Goal: Transaction & Acquisition: Book appointment/travel/reservation

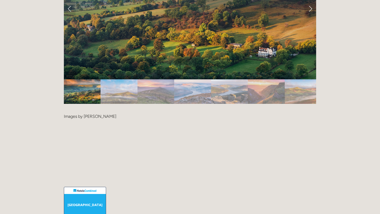
scroll to position [1061, 0]
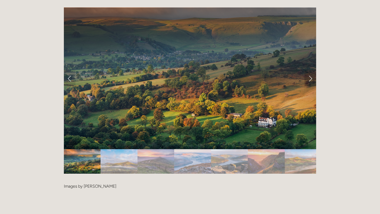
click at [310, 70] on link "Next Slide" at bounding box center [311, 78] width 12 height 16
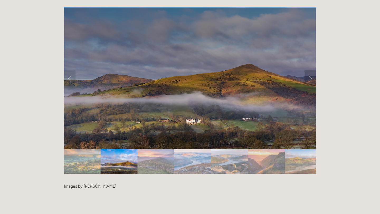
click at [310, 70] on link "Next Slide" at bounding box center [311, 78] width 12 height 16
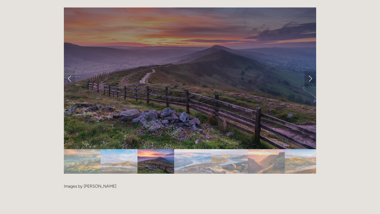
click at [310, 70] on link "Next Slide" at bounding box center [311, 78] width 12 height 16
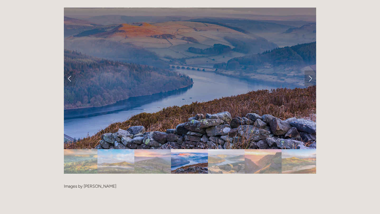
click at [310, 70] on link "Next Slide" at bounding box center [311, 78] width 12 height 16
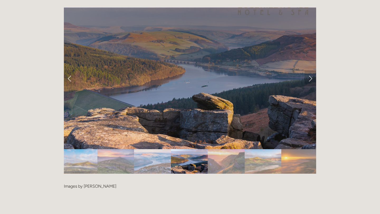
click at [310, 70] on link "Next Slide" at bounding box center [311, 78] width 12 height 16
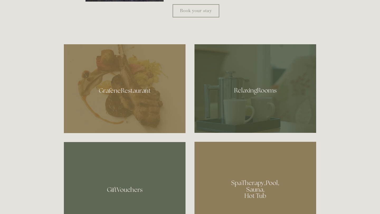
scroll to position [0, 0]
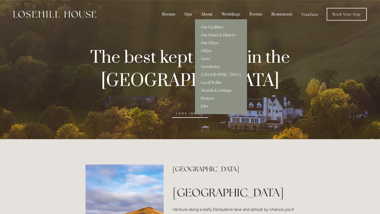
click at [210, 27] on link "Our Facilities" at bounding box center [221, 27] width 52 height 8
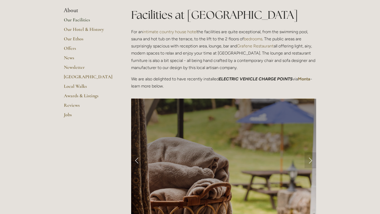
scroll to position [184, 0]
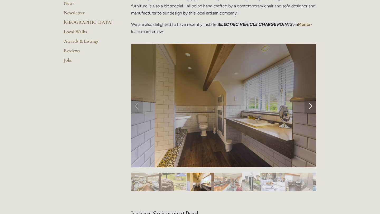
click at [312, 106] on link "Next Slide" at bounding box center [311, 106] width 12 height 16
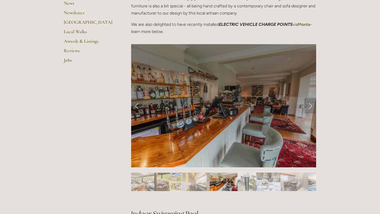
click at [312, 106] on link "Next Slide" at bounding box center [311, 106] width 12 height 16
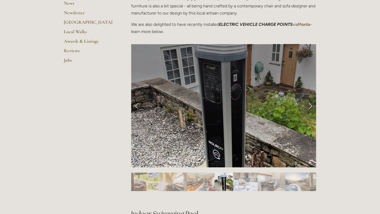
click at [312, 106] on link "Next Slide" at bounding box center [311, 106] width 12 height 16
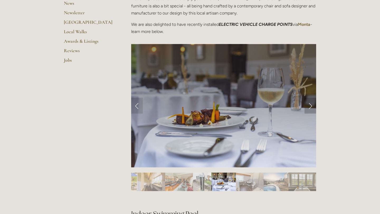
click at [312, 106] on link "Next Slide" at bounding box center [311, 106] width 12 height 16
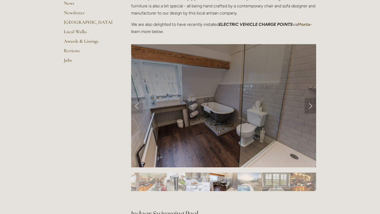
click at [312, 106] on link "Next Slide" at bounding box center [311, 106] width 12 height 16
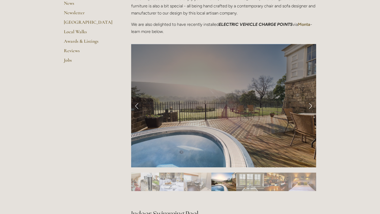
click at [312, 106] on link "Next Slide" at bounding box center [311, 106] width 12 height 16
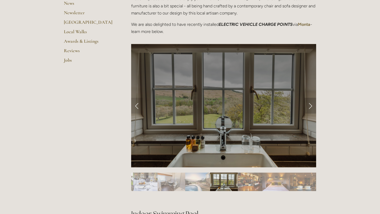
click at [312, 106] on link "Next Slide" at bounding box center [311, 106] width 12 height 16
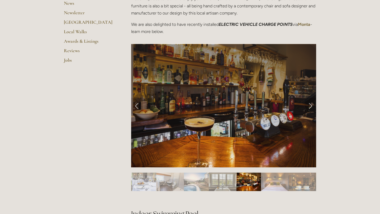
click at [312, 106] on link "Next Slide" at bounding box center [311, 106] width 12 height 16
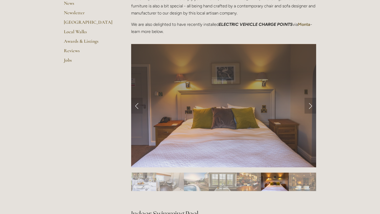
click at [312, 106] on link "Next Slide" at bounding box center [311, 106] width 12 height 16
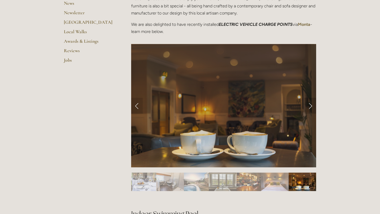
click at [312, 106] on link "Next Slide" at bounding box center [311, 106] width 12 height 16
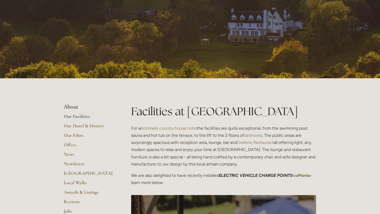
scroll to position [49, 0]
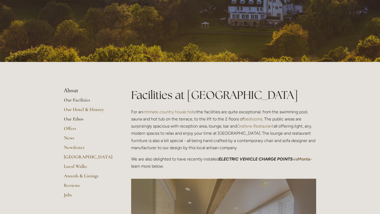
click at [78, 120] on link "Our Ethos" at bounding box center [89, 121] width 50 height 10
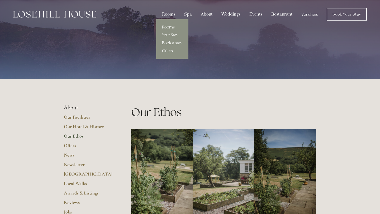
click at [172, 35] on link "Your Stay" at bounding box center [172, 35] width 32 height 8
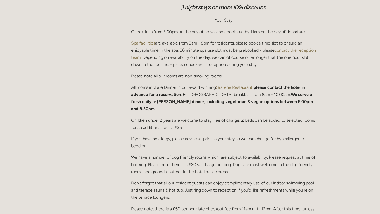
scroll to position [214, 0]
drag, startPoint x: 241, startPoint y: 112, endPoint x: 254, endPoint y: 113, distance: 13.0
click at [254, 116] on p "Children under 2 years are welcome to stay free of charge. Z beds can be added …" at bounding box center [223, 123] width 185 height 14
copy p "Z beds"
click at [337, 128] on div "Rooms Rooms Your Stay Book a stay Offers Spa" at bounding box center [190, 193] width 380 height 815
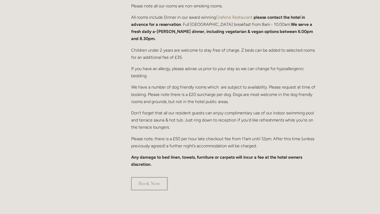
scroll to position [0, 0]
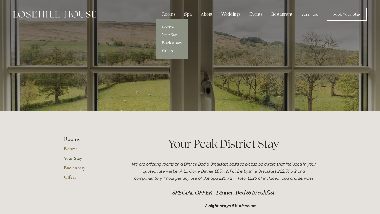
click at [172, 43] on link "Book a stay" at bounding box center [172, 43] width 32 height 8
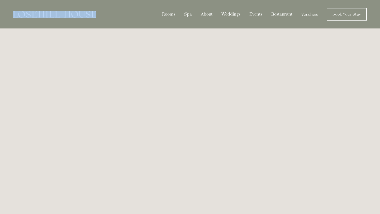
drag, startPoint x: 100, startPoint y: 16, endPoint x: 10, endPoint y: 17, distance: 89.7
click at [10, 17] on div "Rooms Rooms Your Stay Book a stay Offers Spa About" at bounding box center [190, 14] width 370 height 29
copy div
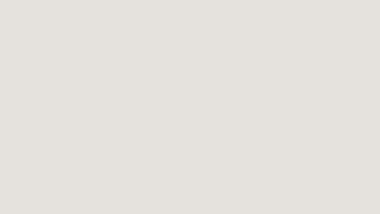
scroll to position [57, 0]
